Goal: Task Accomplishment & Management: Use online tool/utility

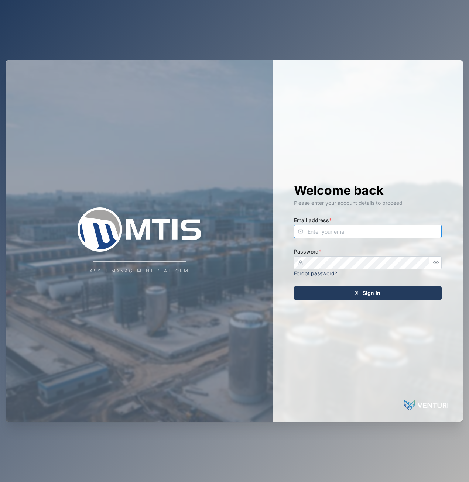
type input "[EMAIL_ADDRESS][DOMAIN_NAME]"
click at [374, 294] on span "Sign In" at bounding box center [371, 293] width 18 height 13
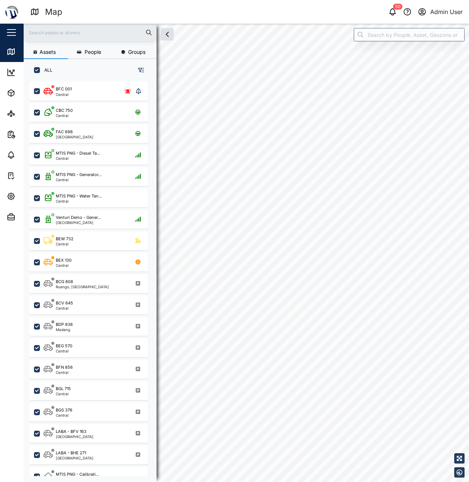
checkbox input "true"
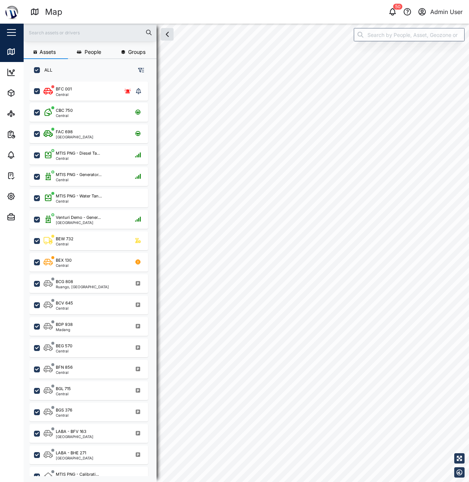
checkbox input "true"
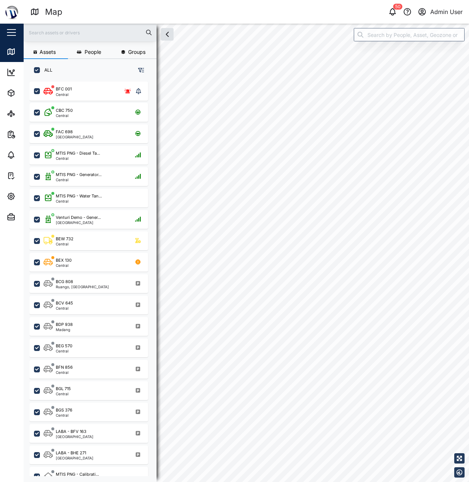
checkbox input "true"
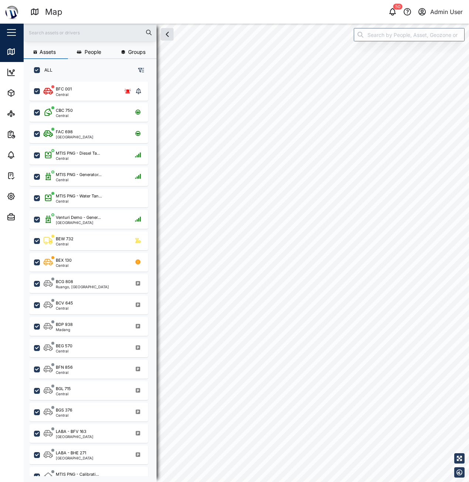
checkbox input "true"
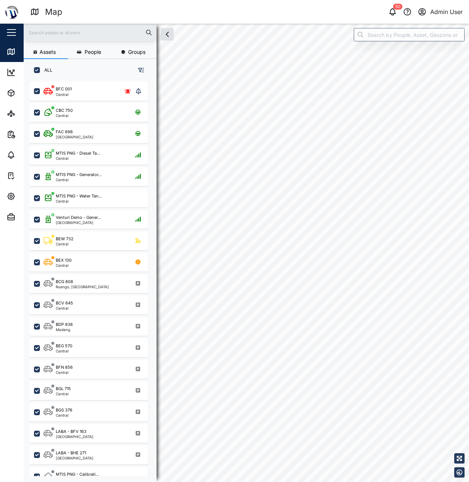
checkbox input "true"
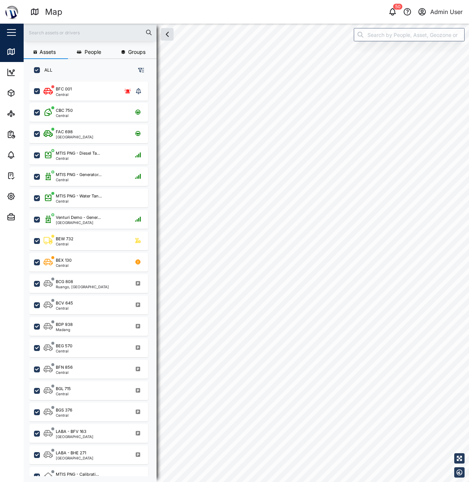
checkbox input "true"
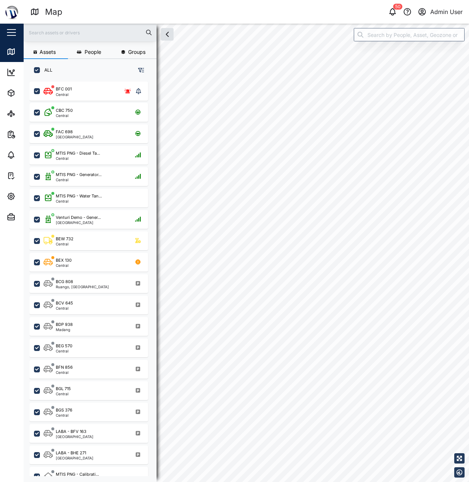
checkbox input "true"
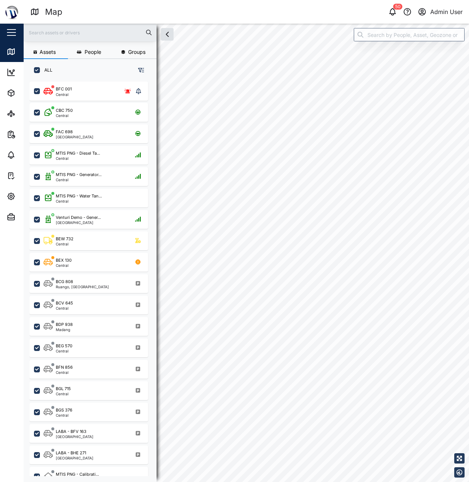
checkbox input "true"
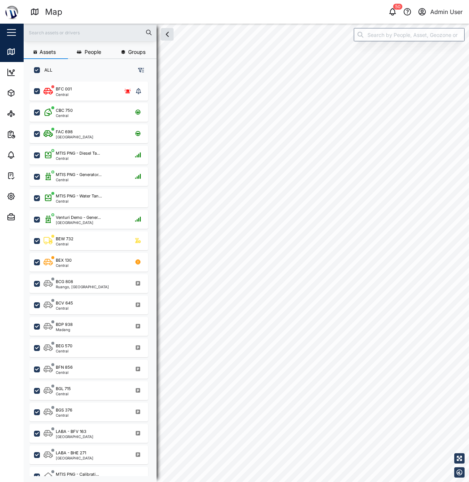
checkbox input "true"
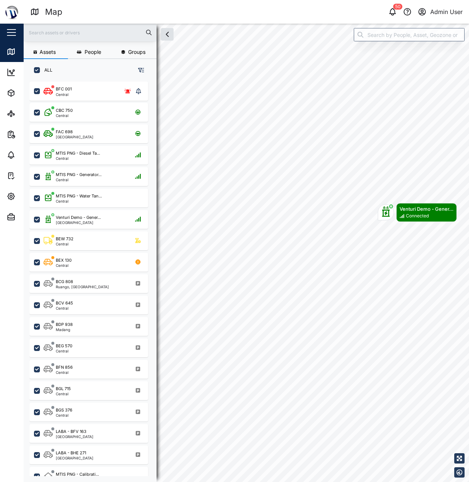
scroll to position [6, 6]
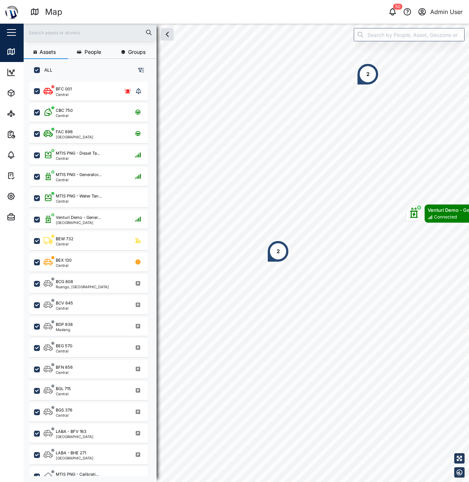
scroll to position [392, 116]
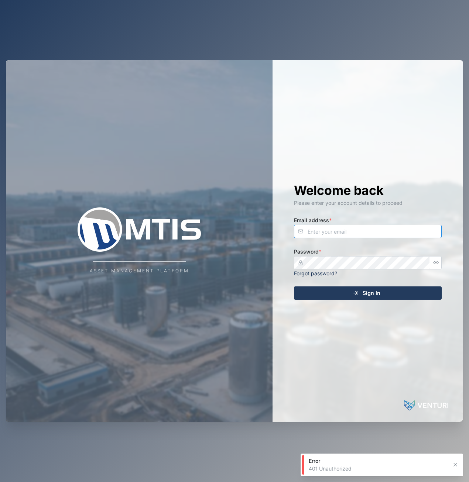
type input "admin@venturi.io"
click at [382, 299] on button "Sign In" at bounding box center [368, 292] width 148 height 13
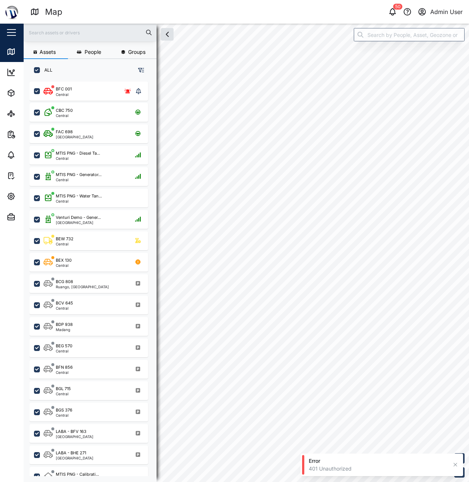
checkbox input "true"
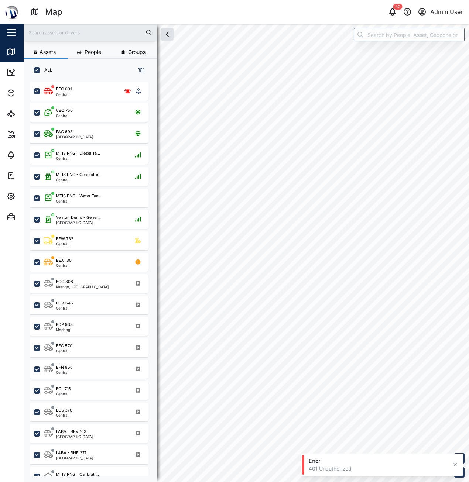
checkbox input "true"
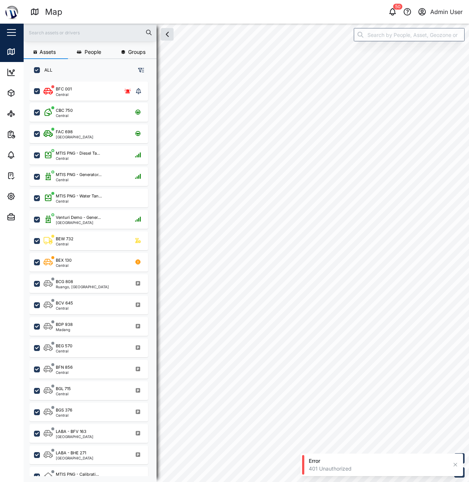
checkbox input "true"
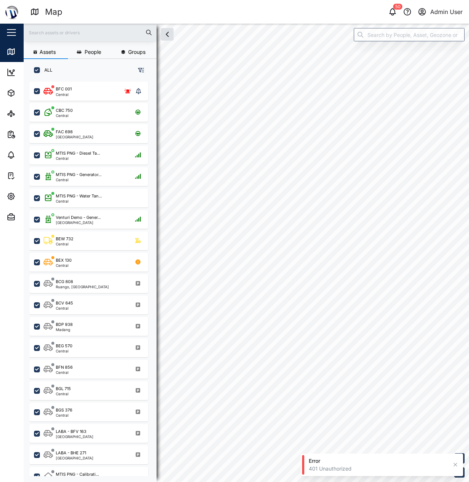
checkbox input "true"
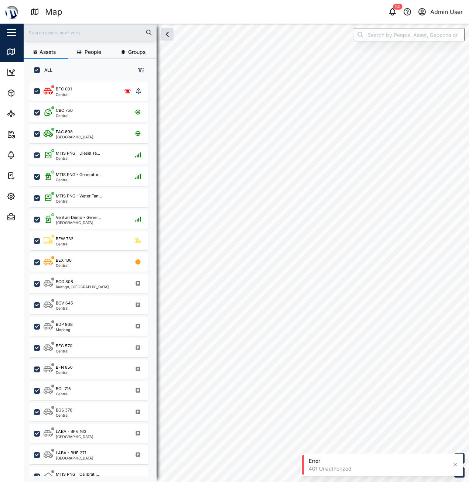
checkbox input "true"
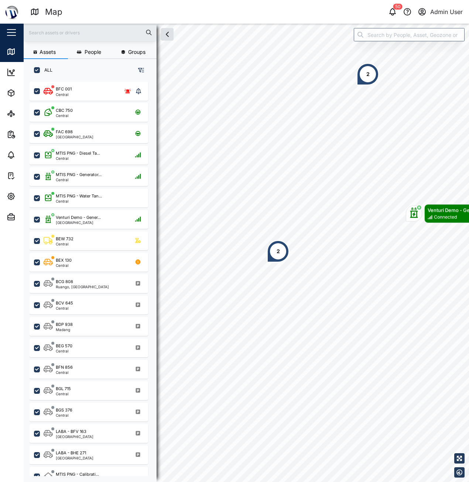
scroll to position [392, 116]
